Goal: Obtain resource: Obtain resource

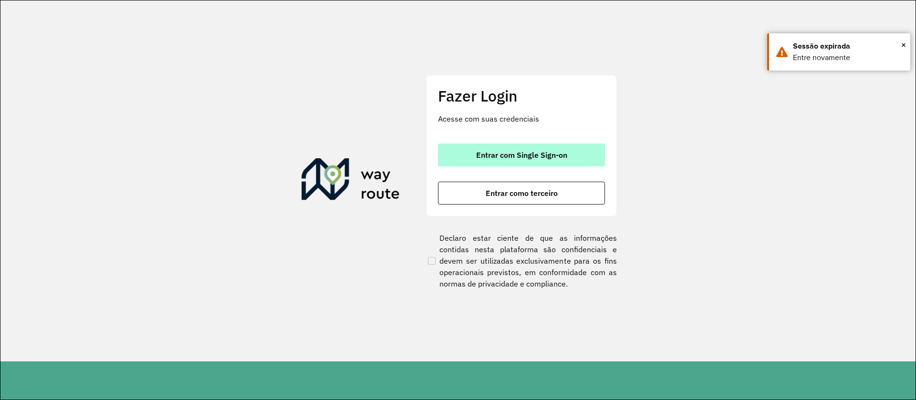
click at [478, 165] on button "Entrar com Single Sign-on" at bounding box center [521, 155] width 167 height 23
click at [520, 155] on span "Entrar com Single Sign-on" at bounding box center [521, 155] width 91 height 8
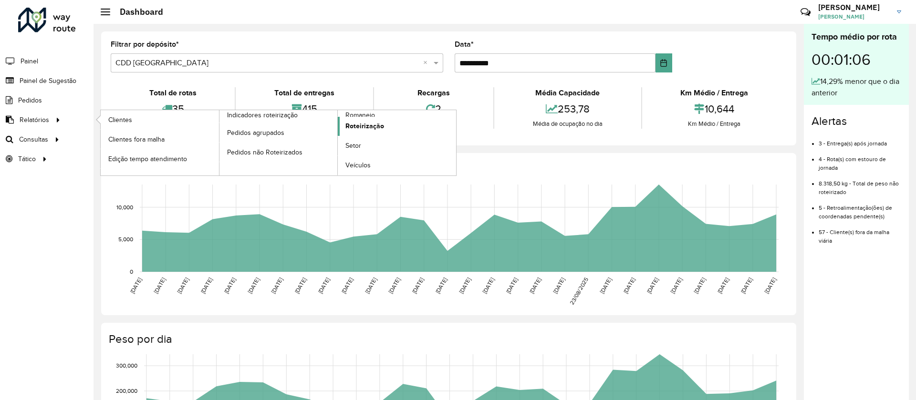
click at [369, 119] on link "Roteirização" at bounding box center [397, 126] width 118 height 19
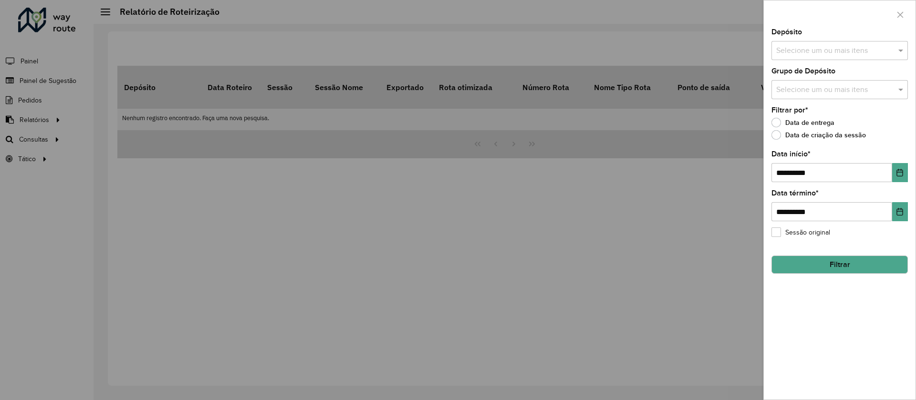
click at [849, 268] on button "Filtrar" at bounding box center [839, 265] width 136 height 18
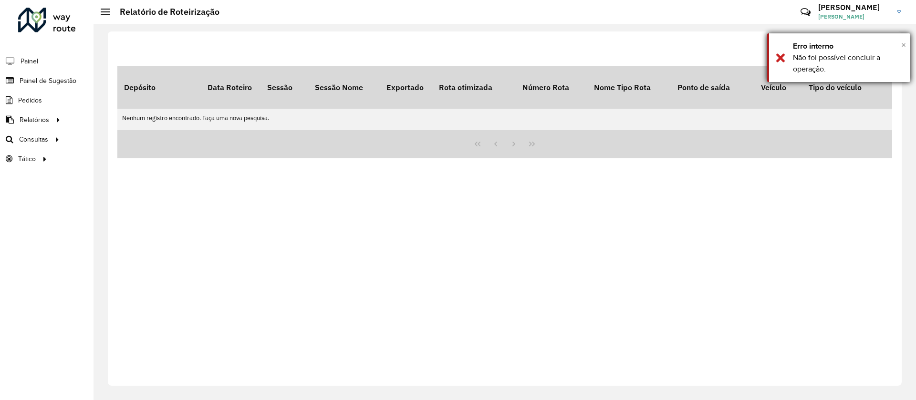
click at [902, 43] on span "×" at bounding box center [903, 45] width 5 height 10
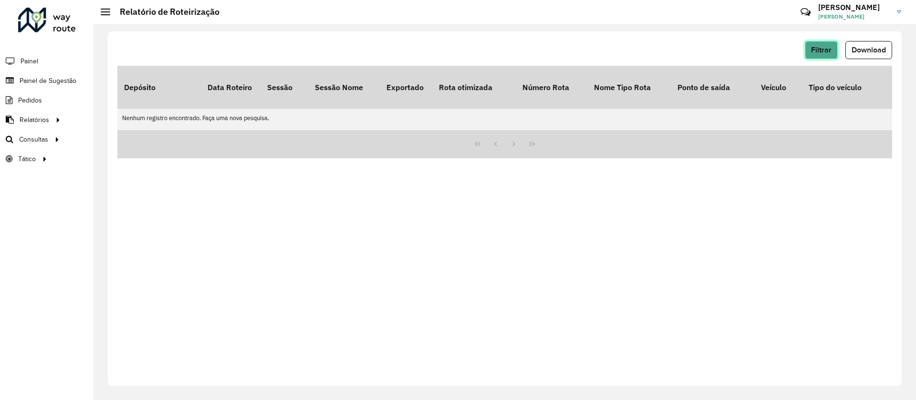
click at [817, 52] on span "Filtrar" at bounding box center [821, 50] width 21 height 8
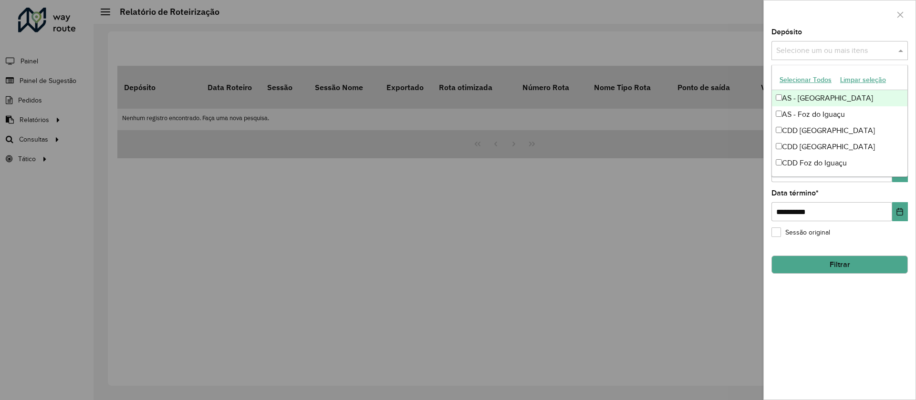
click at [801, 59] on div "Selecione um ou mais itens" at bounding box center [839, 50] width 136 height 19
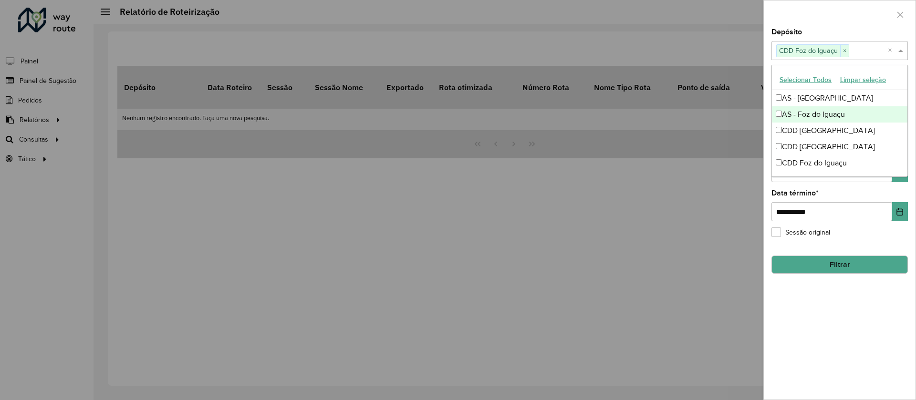
click at [805, 9] on div at bounding box center [839, 14] width 152 height 28
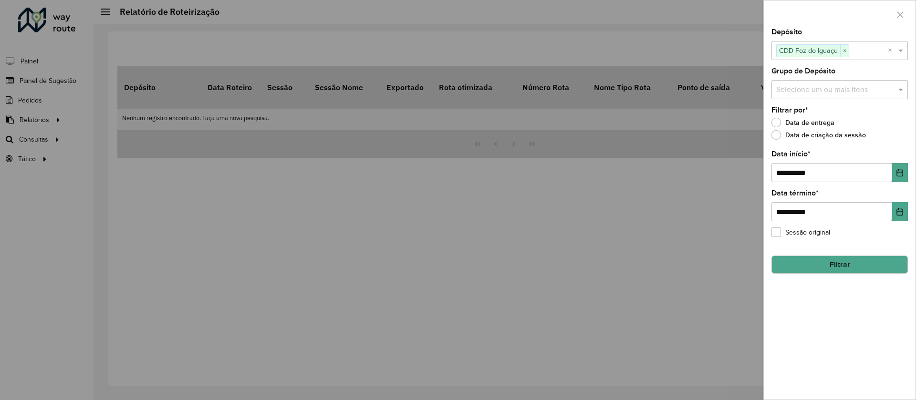
click at [847, 264] on button "Filtrar" at bounding box center [839, 265] width 136 height 18
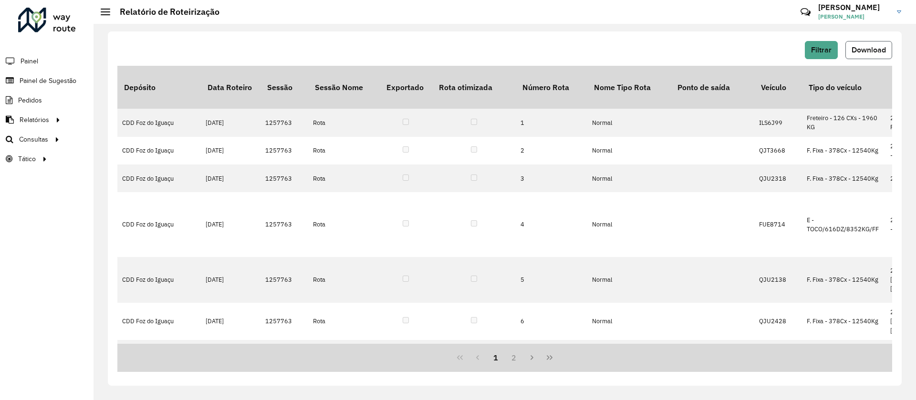
click at [850, 55] on button "Download" at bounding box center [868, 50] width 47 height 18
click at [818, 50] on span "Filtrar" at bounding box center [821, 50] width 21 height 8
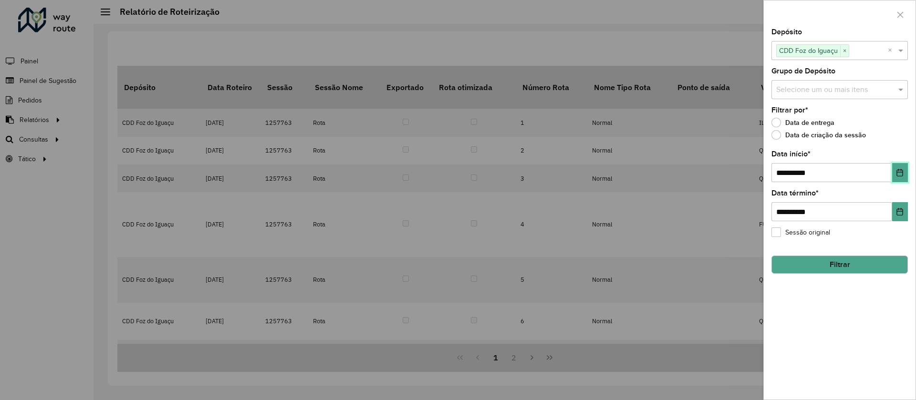
click at [896, 169] on icon "Choose Date" at bounding box center [900, 173] width 8 height 8
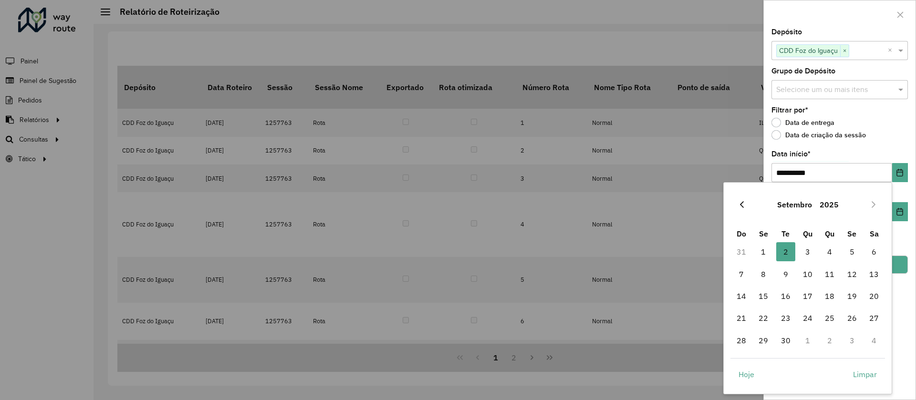
click at [742, 204] on icon "Previous Month" at bounding box center [742, 205] width 8 height 8
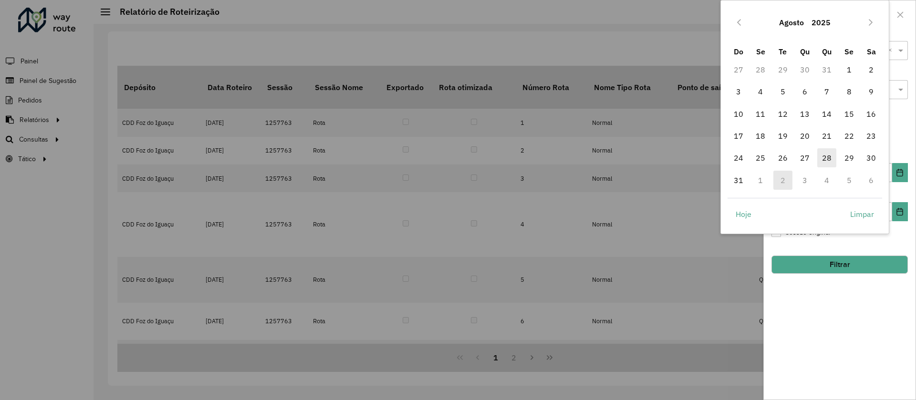
click at [827, 161] on span "28" at bounding box center [826, 157] width 19 height 19
type input "**********"
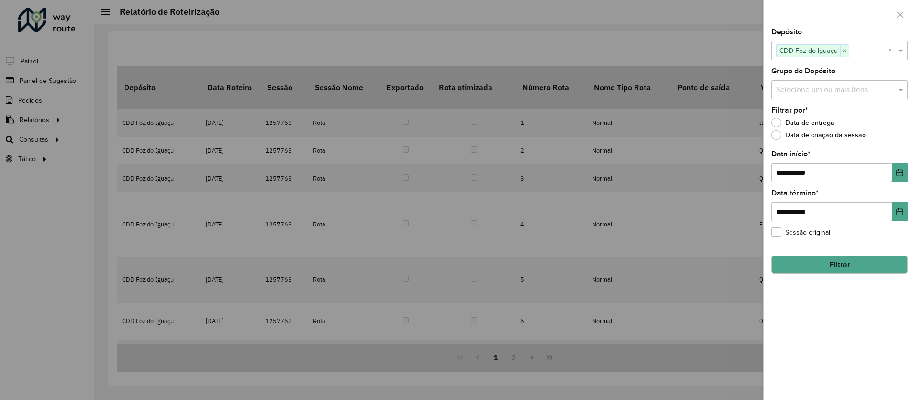
click at [835, 260] on button "Filtrar" at bounding box center [839, 265] width 136 height 18
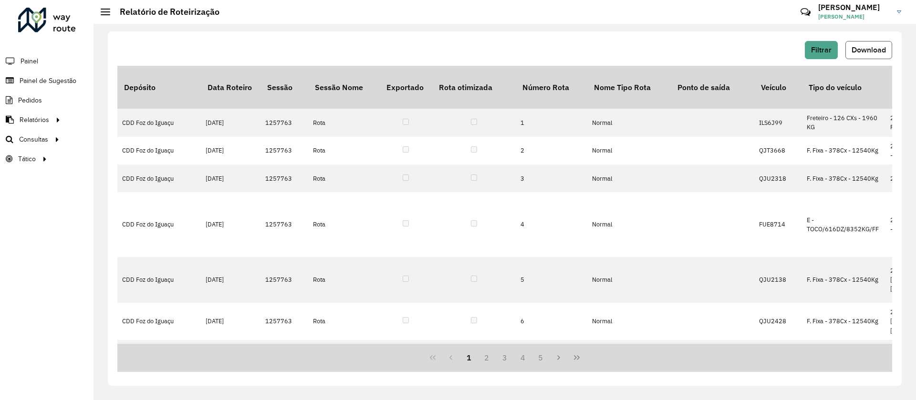
click at [859, 49] on span "Download" at bounding box center [868, 50] width 34 height 8
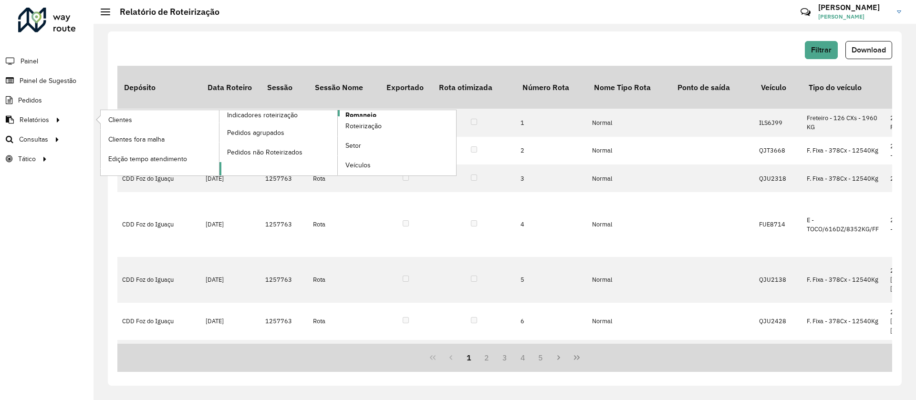
click at [351, 115] on span "Romaneio" at bounding box center [360, 115] width 31 height 10
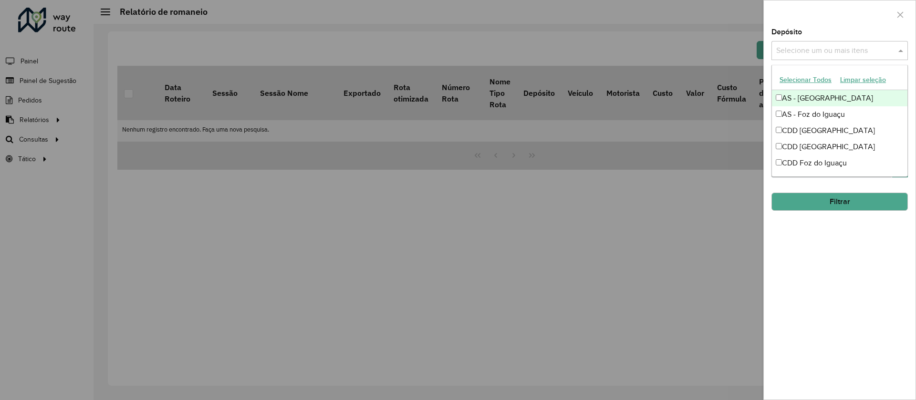
click at [811, 41] on div "Selecione um ou mais itens" at bounding box center [839, 50] width 136 height 19
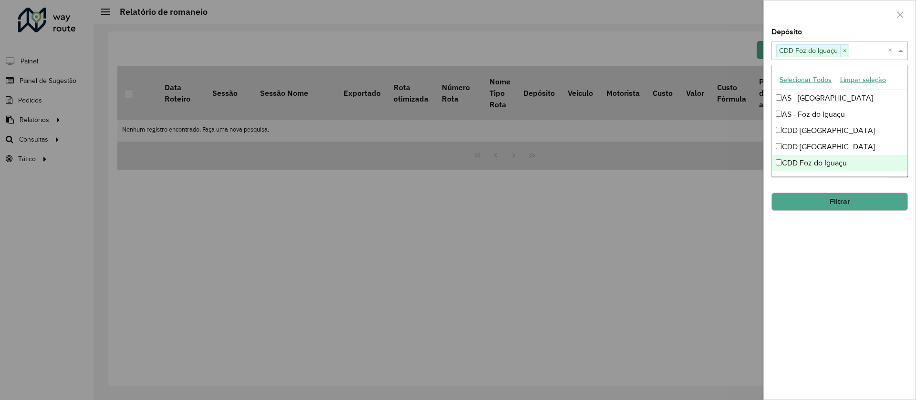
click at [814, 189] on hb-field-button "Filtrar" at bounding box center [839, 198] width 136 height 26
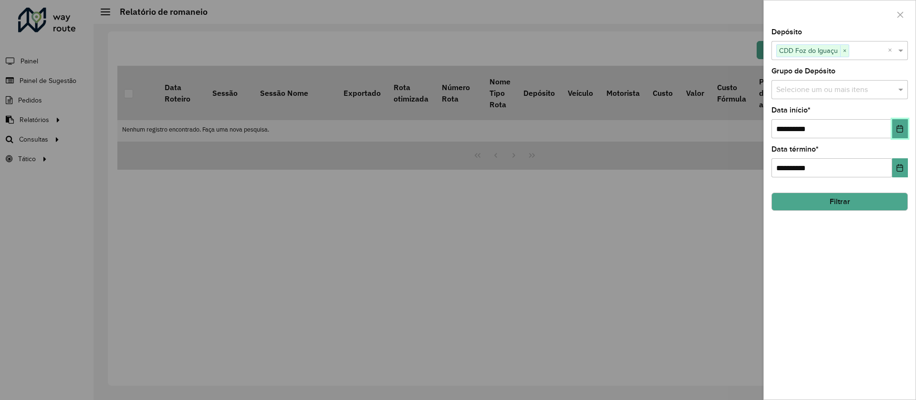
click at [900, 133] on button "Choose Date" at bounding box center [900, 128] width 16 height 19
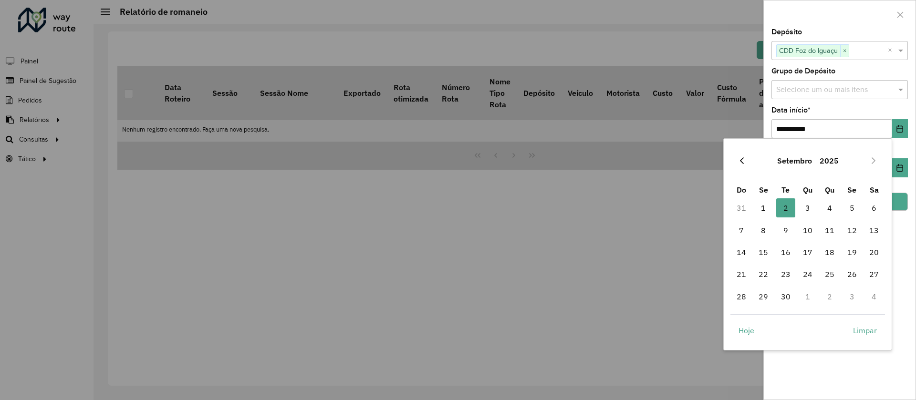
click at [742, 160] on icon "Previous Month" at bounding box center [742, 161] width 8 height 8
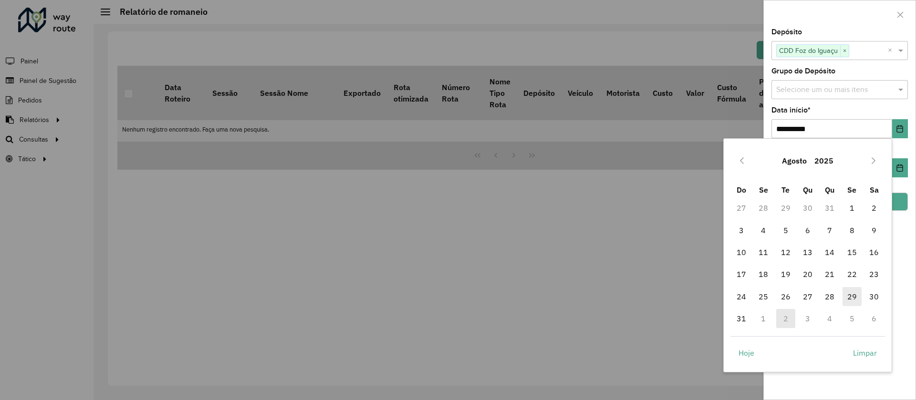
click at [856, 299] on span "29" at bounding box center [851, 296] width 19 height 19
type input "**********"
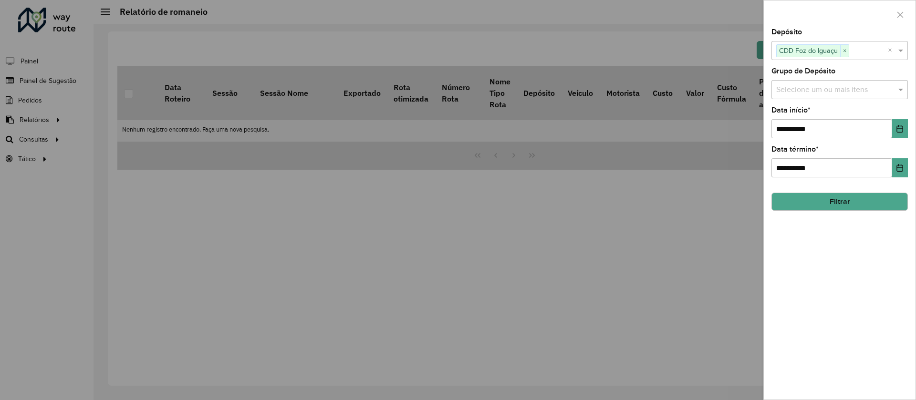
click at [858, 206] on button "Filtrar" at bounding box center [839, 202] width 136 height 18
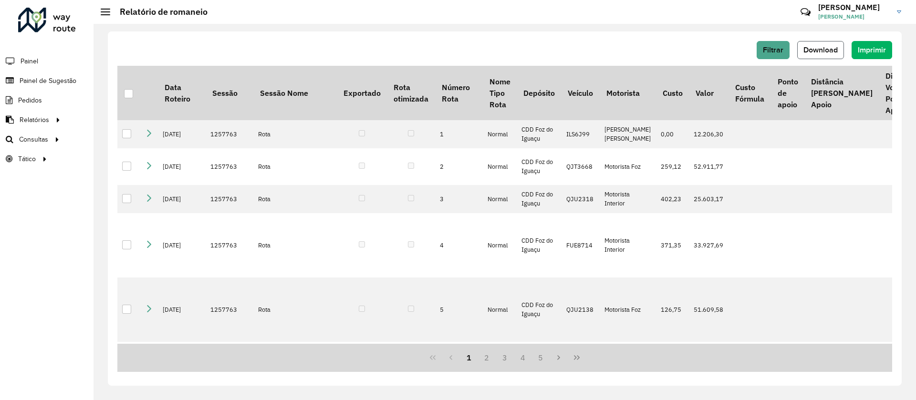
click at [817, 54] on button "Download" at bounding box center [820, 50] width 47 height 18
